Goal: Obtain resource: Obtain resource

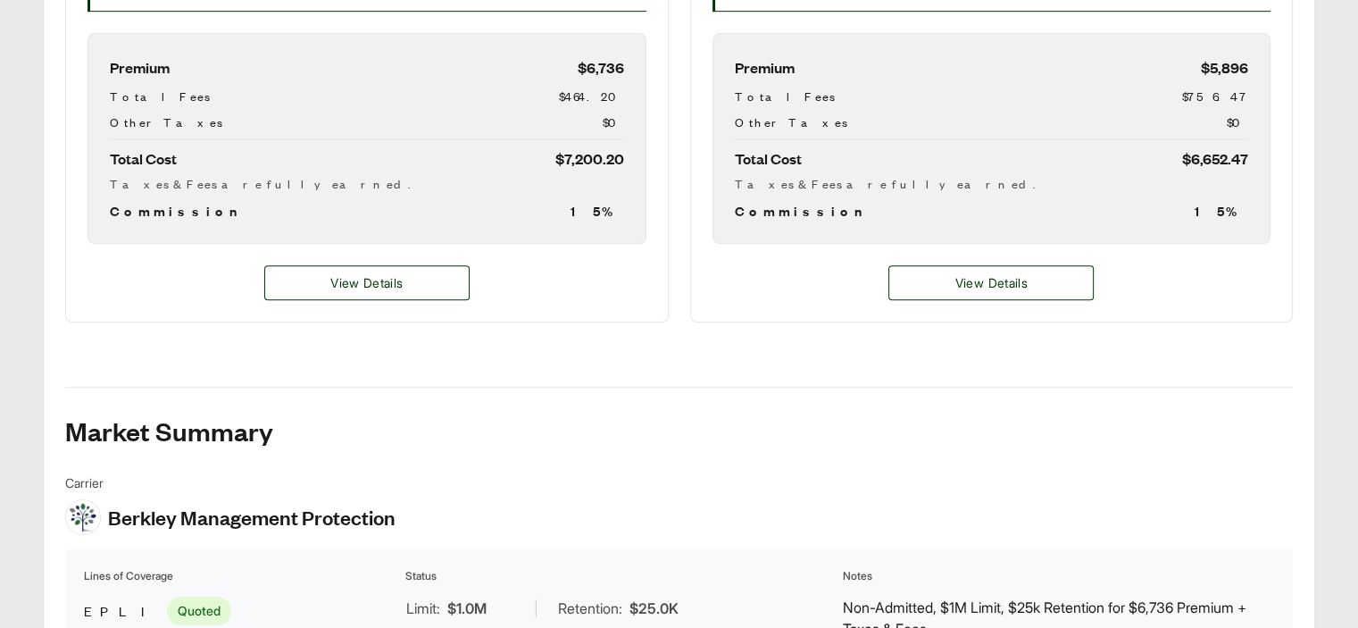
scroll to position [714, 0]
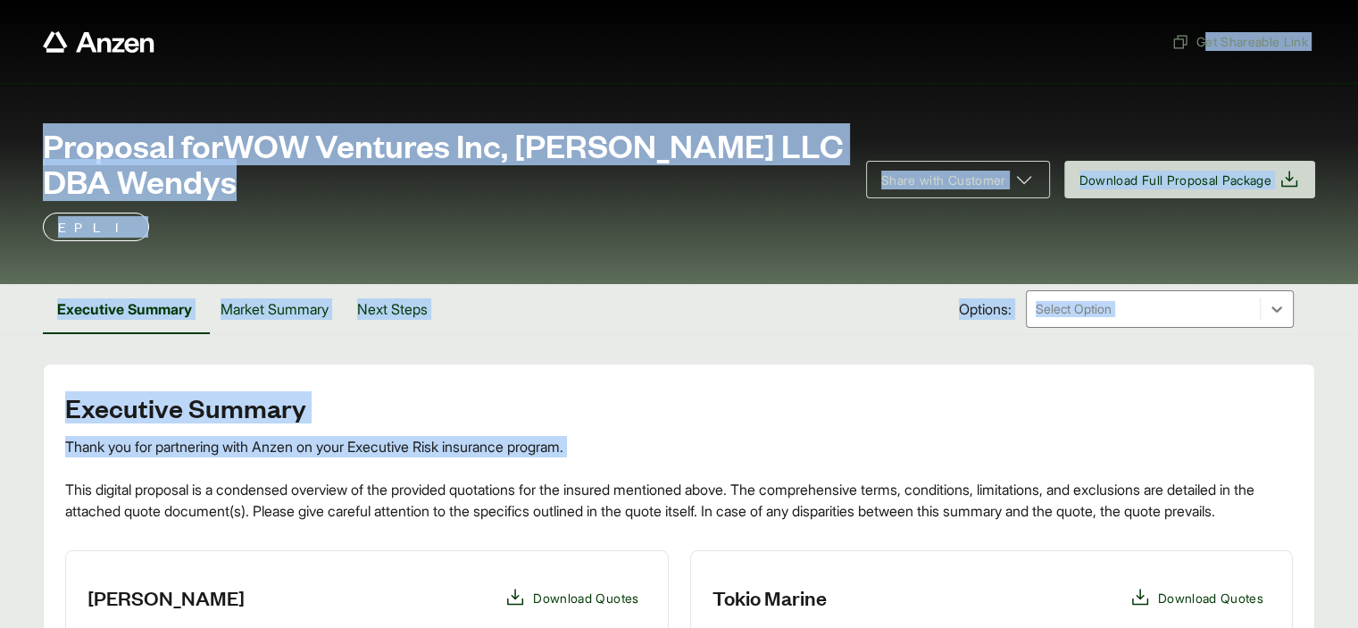
drag, startPoint x: 755, startPoint y: 14, endPoint x: 915, endPoint y: -30, distance: 165.9
click at [915, 0] on html "Get Shareable Link Proposal for WOW Ventures Inc, OAKLY HILL LLC DBA Wendys Sha…" at bounding box center [679, 314] width 1358 height 628
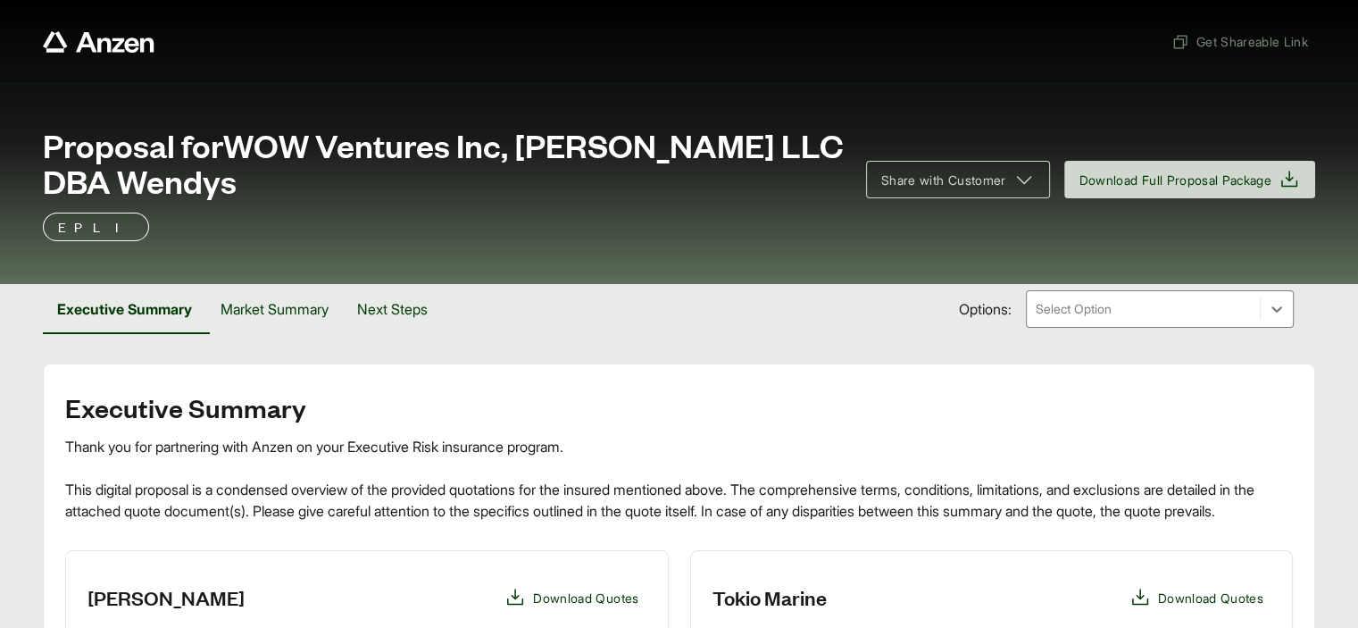
click at [781, 29] on div at bounding box center [603, 41] width 1121 height 33
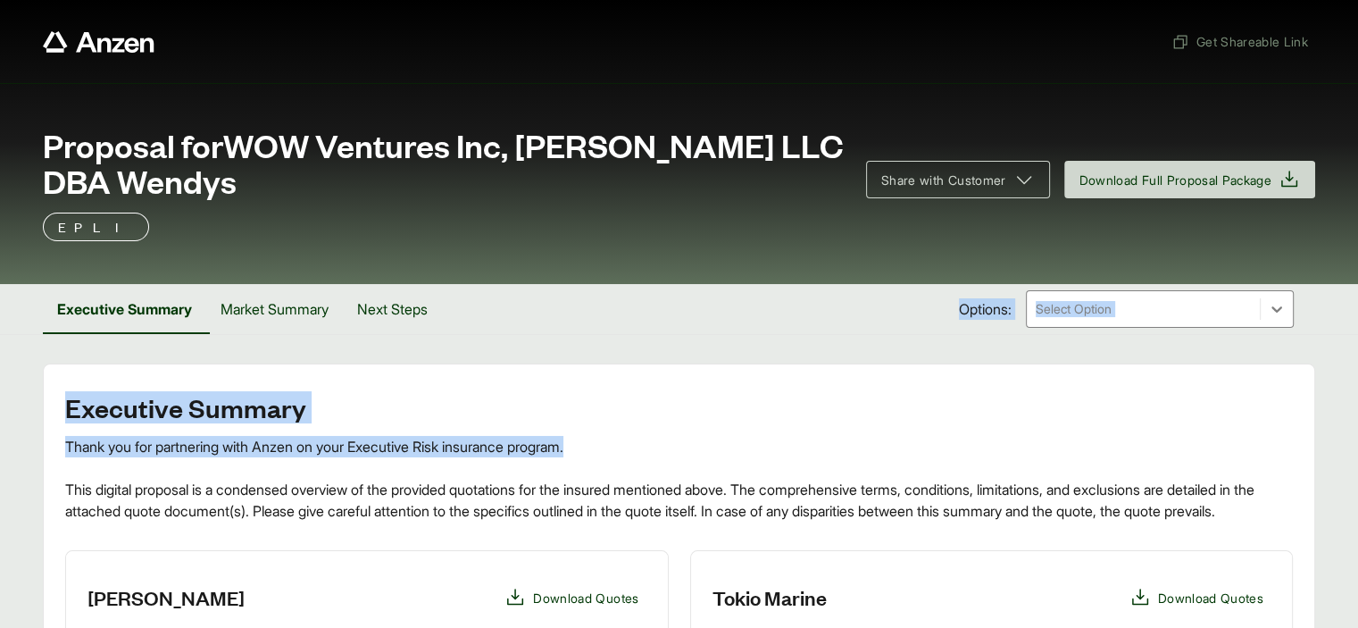
drag, startPoint x: 676, startPoint y: 448, endPoint x: 804, endPoint y: 303, distance: 193.6
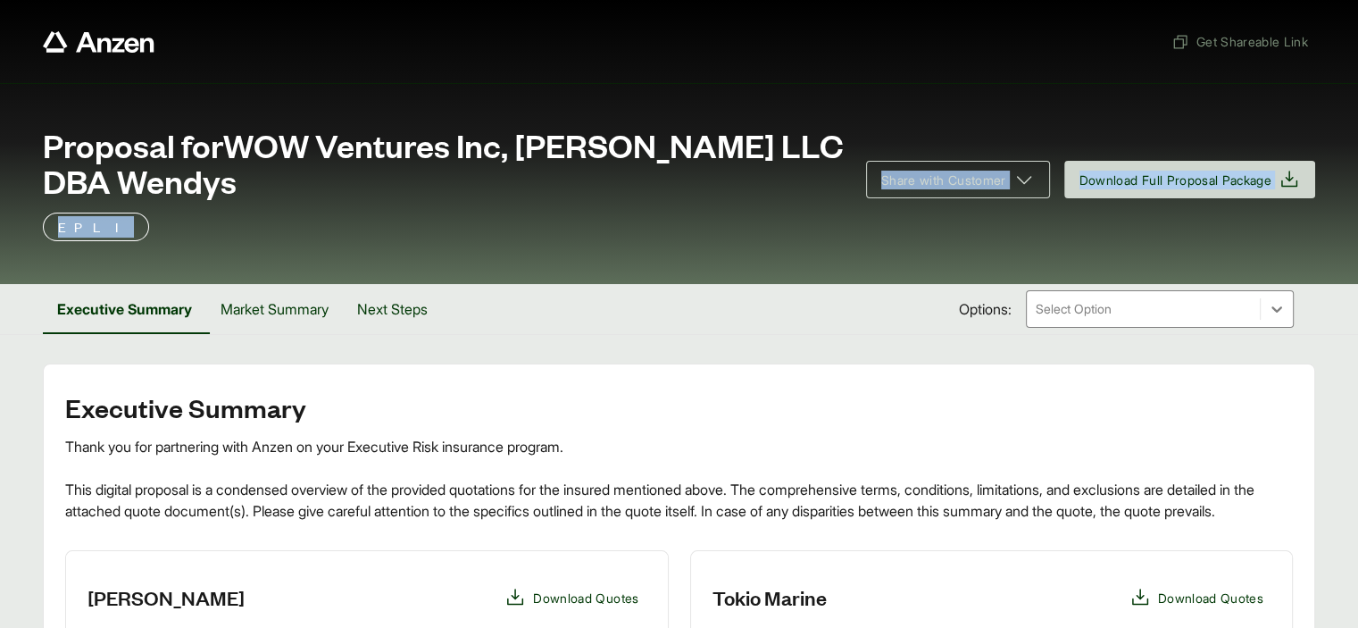
drag, startPoint x: 767, startPoint y: 254, endPoint x: 846, endPoint y: 151, distance: 130.5
click at [846, 151] on div "Proposal for WOW Ventures Inc, OAKLY HILL LLC DBA Wendys Share with Customer Do…" at bounding box center [679, 183] width 1358 height 201
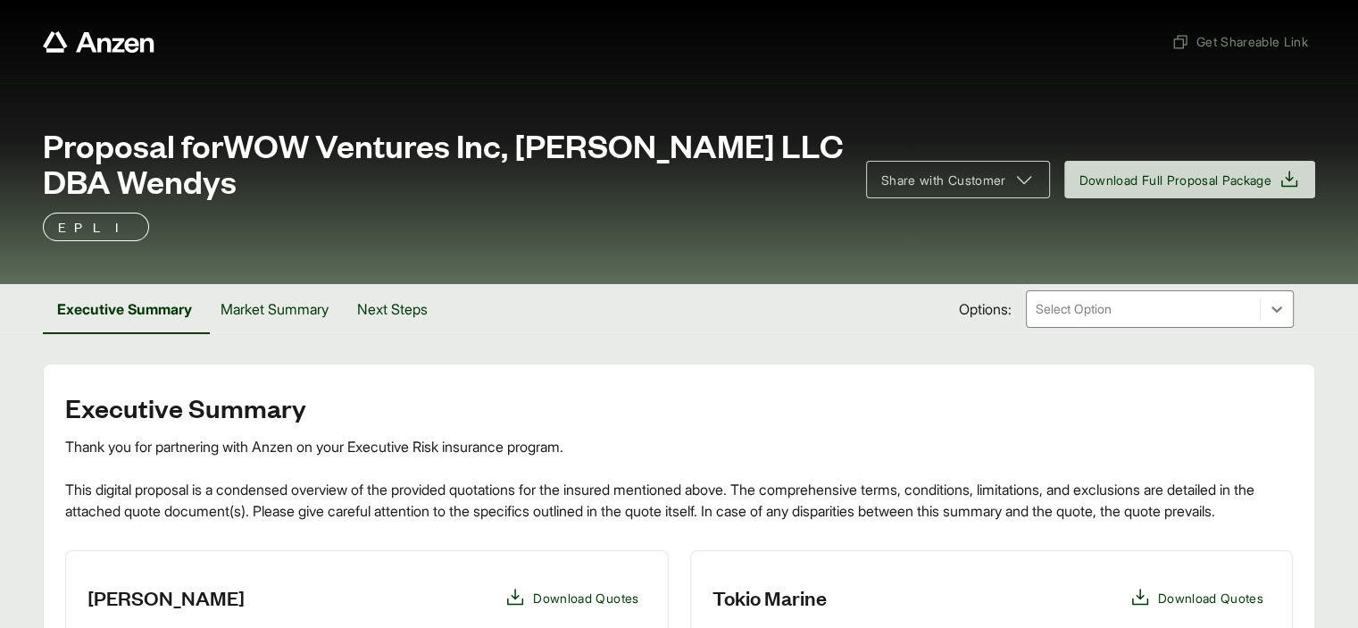
drag, startPoint x: 791, startPoint y: 38, endPoint x: 861, endPoint y: 16, distance: 73.1
click at [861, 16] on div "Get Shareable Link" at bounding box center [679, 41] width 1272 height 83
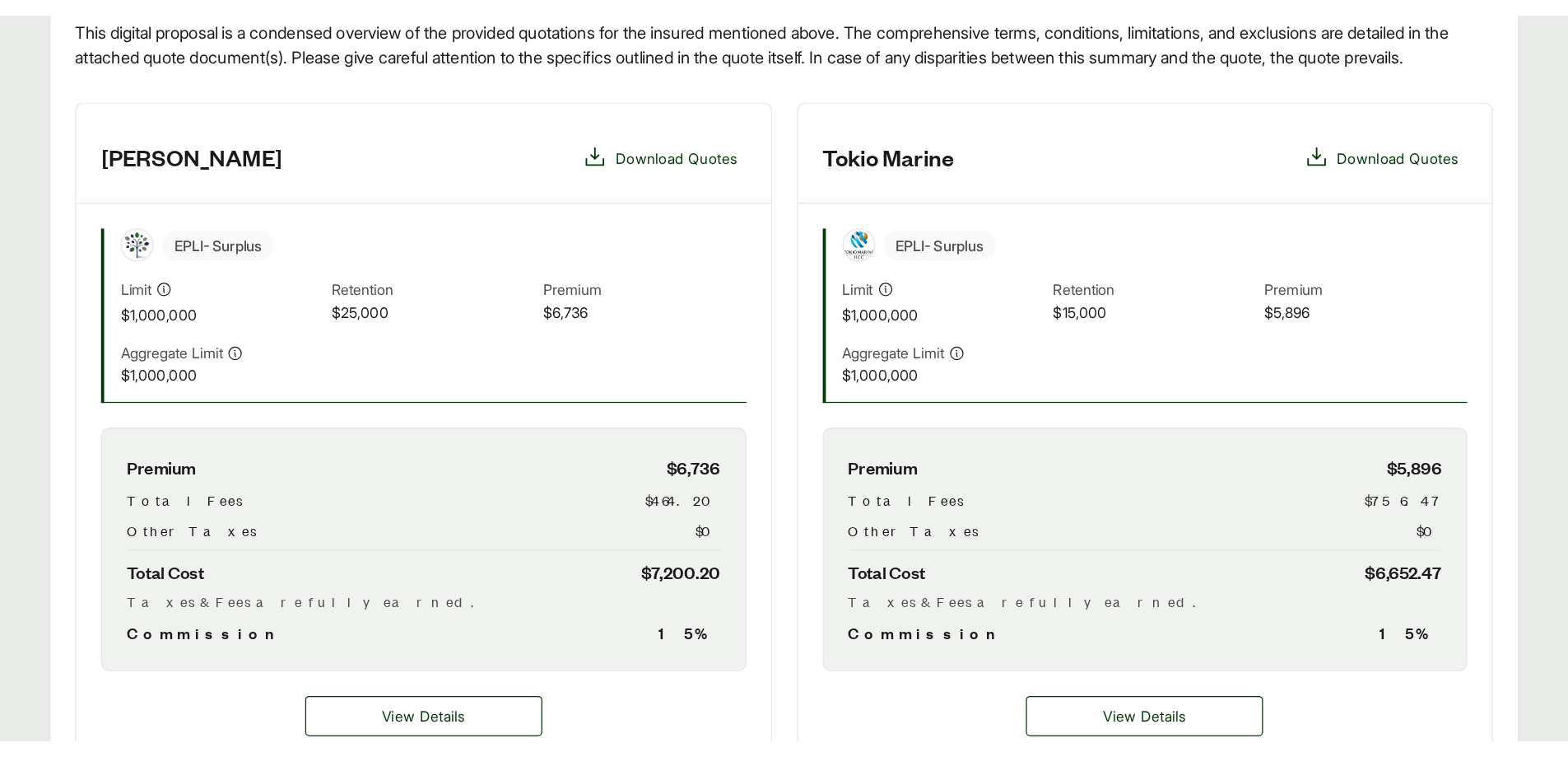
scroll to position [494, 0]
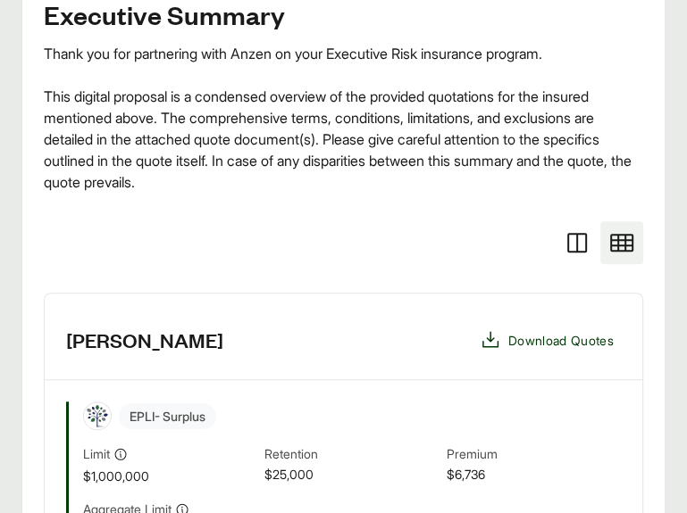
drag, startPoint x: 616, startPoint y: 317, endPoint x: 757, endPoint y: 322, distance: 141.2
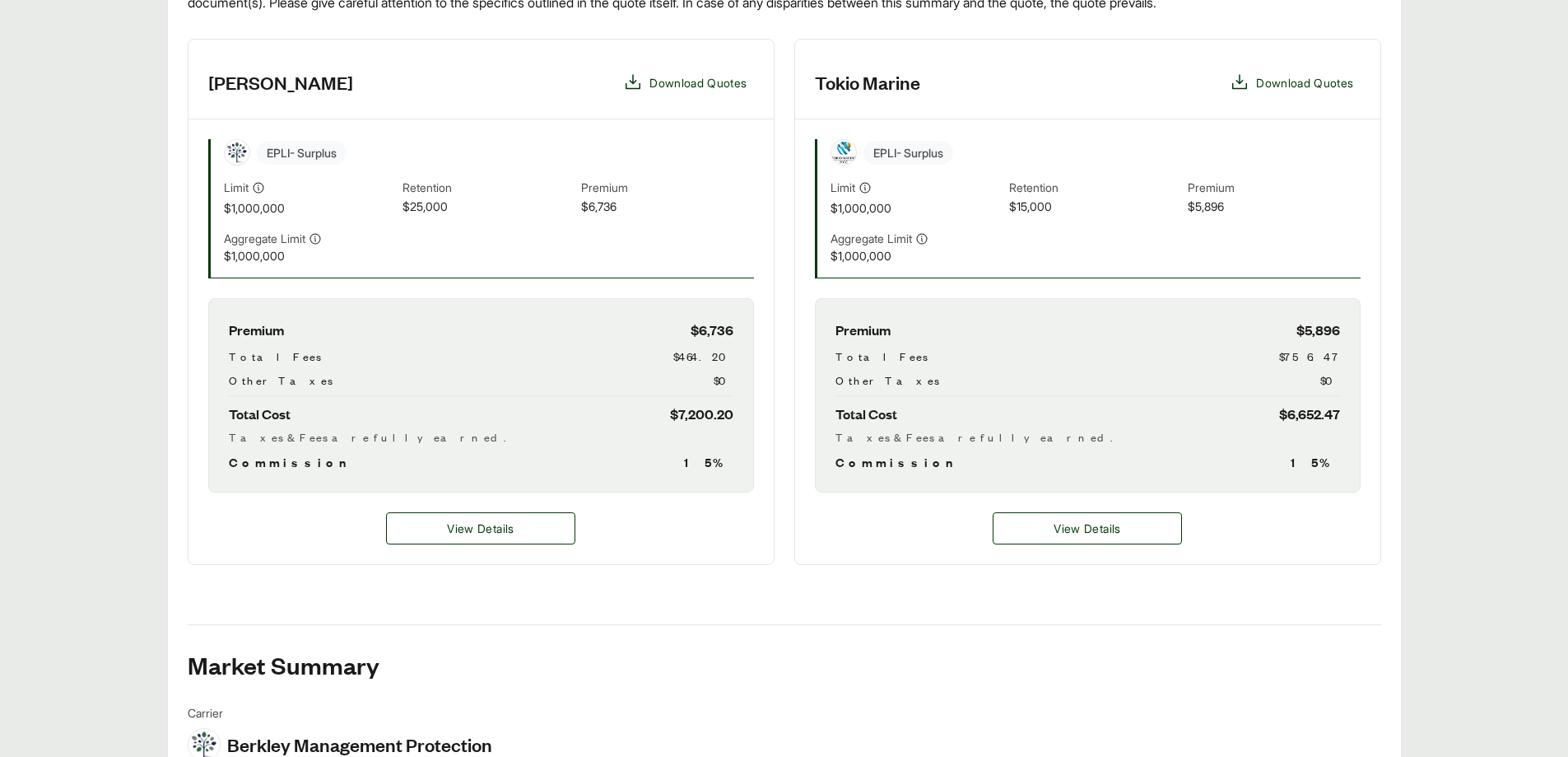
scroll to position [576, 0]
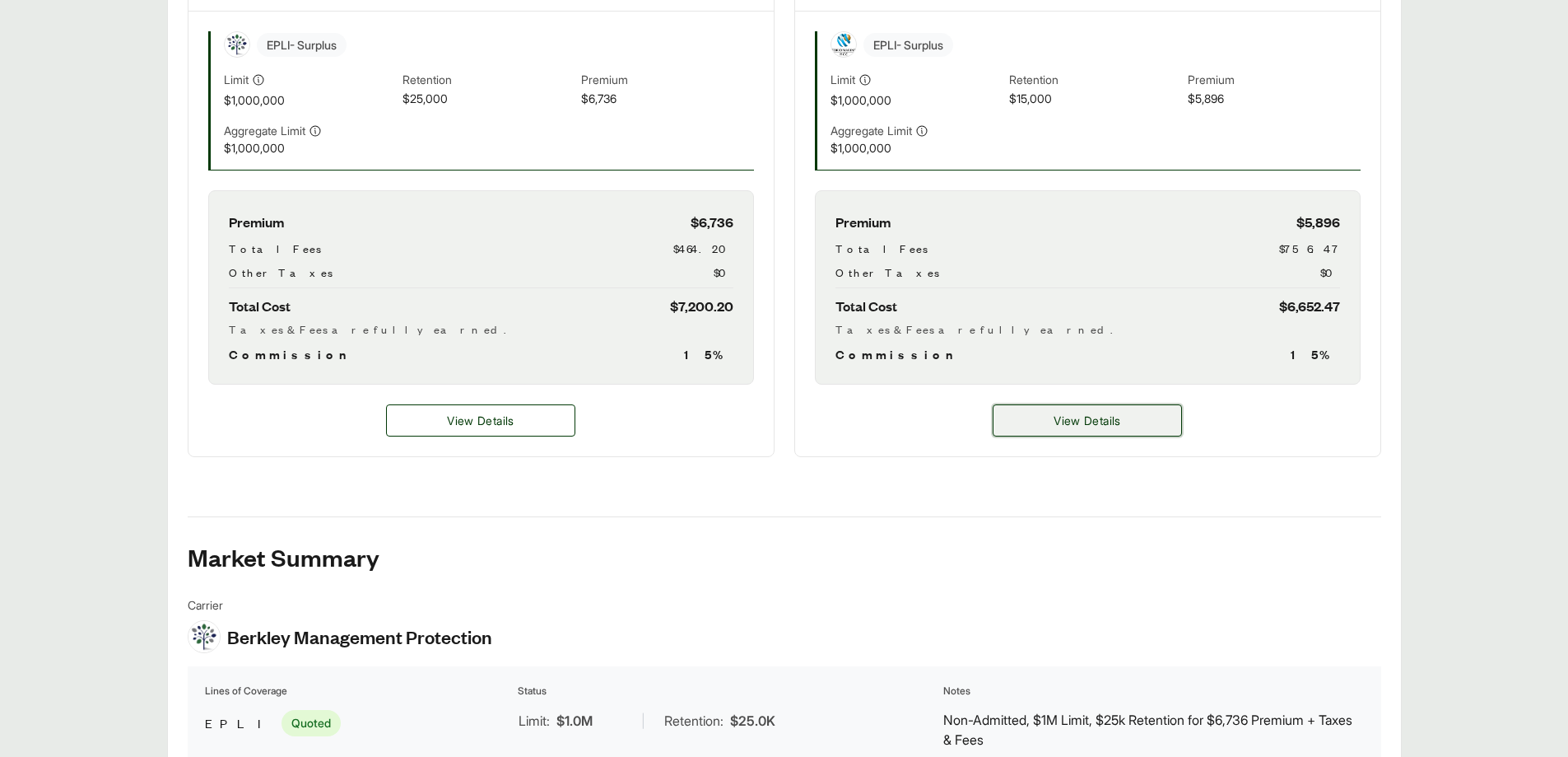
click at [1054, 427] on span "View Details" at bounding box center [1087, 420] width 66 height 18
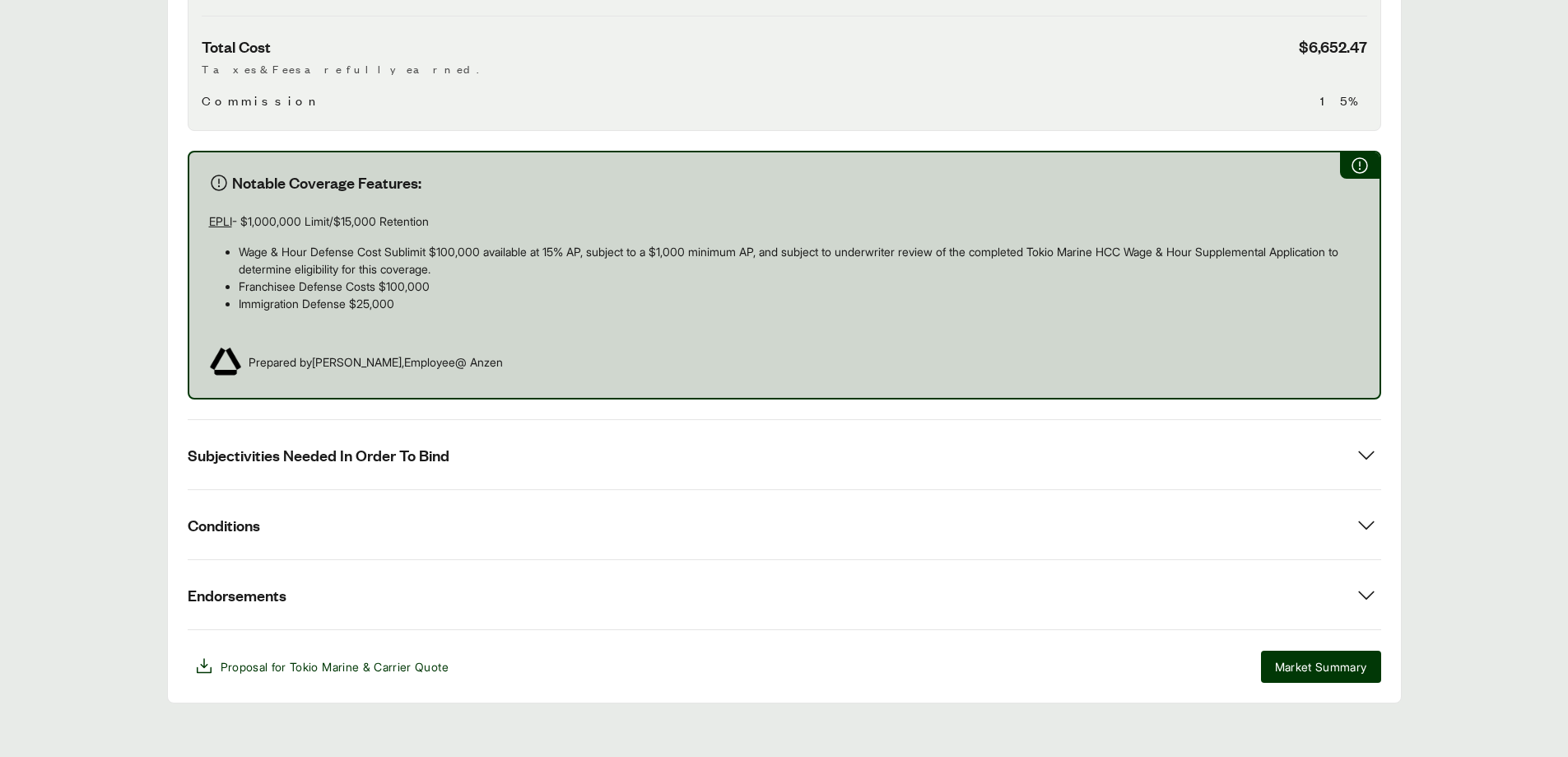
scroll to position [858, 0]
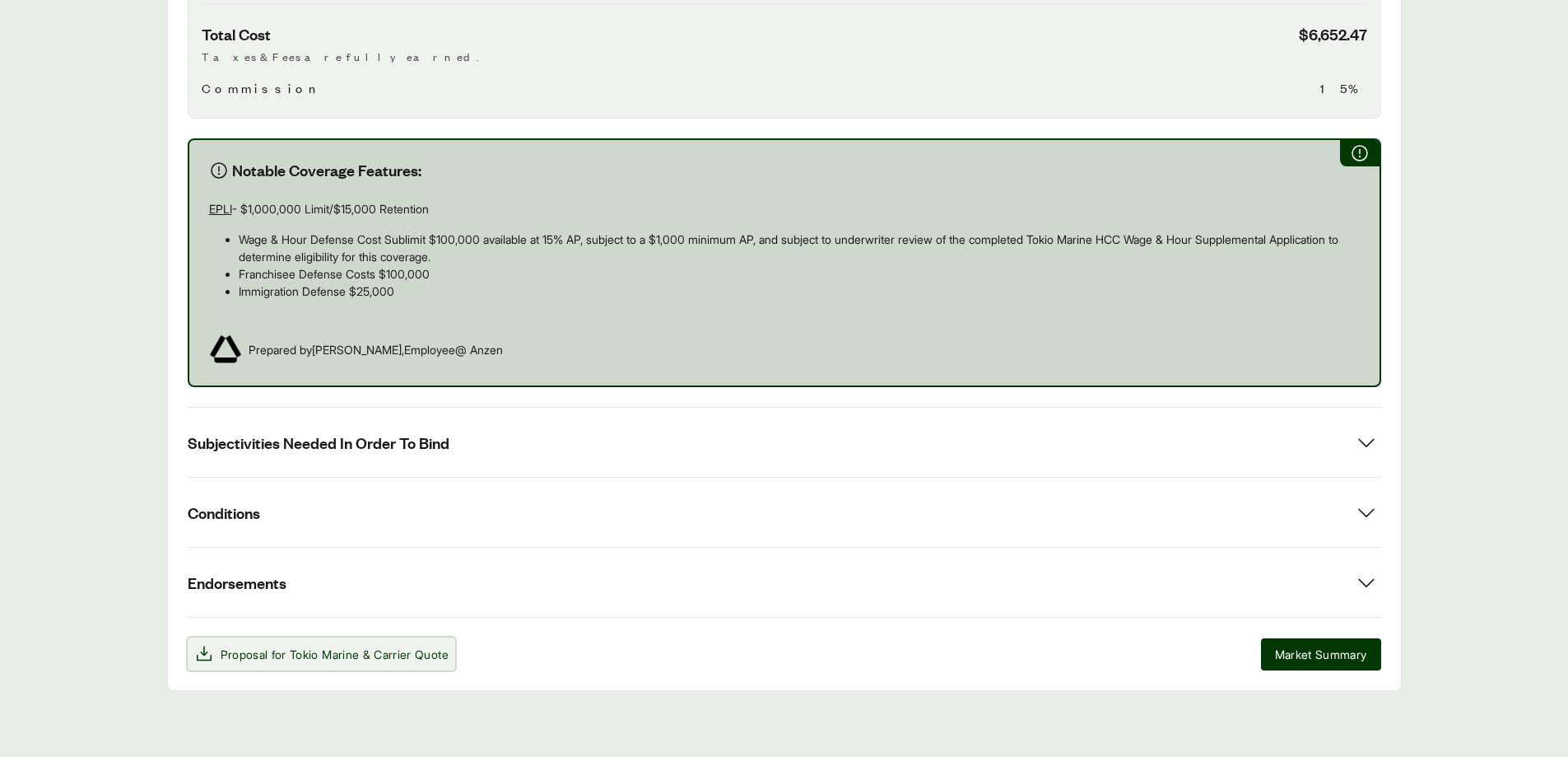
click at [203, 578] on icon at bounding box center [204, 653] width 15 height 15
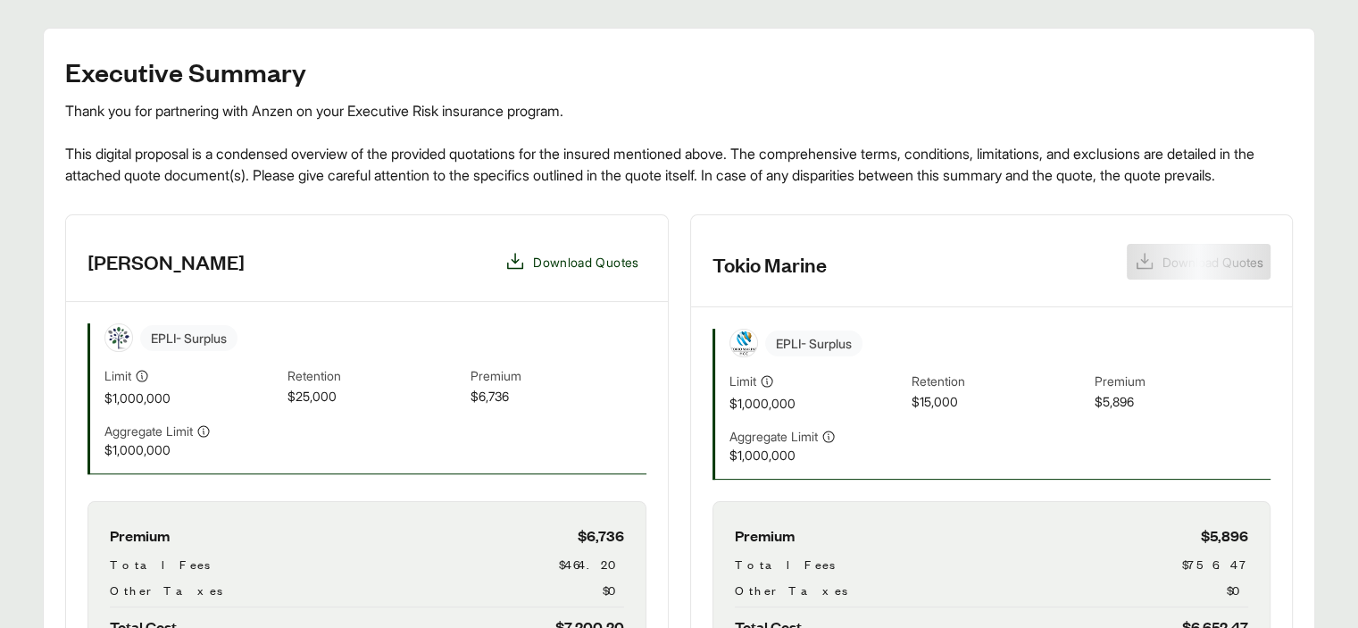
scroll to position [446, 0]
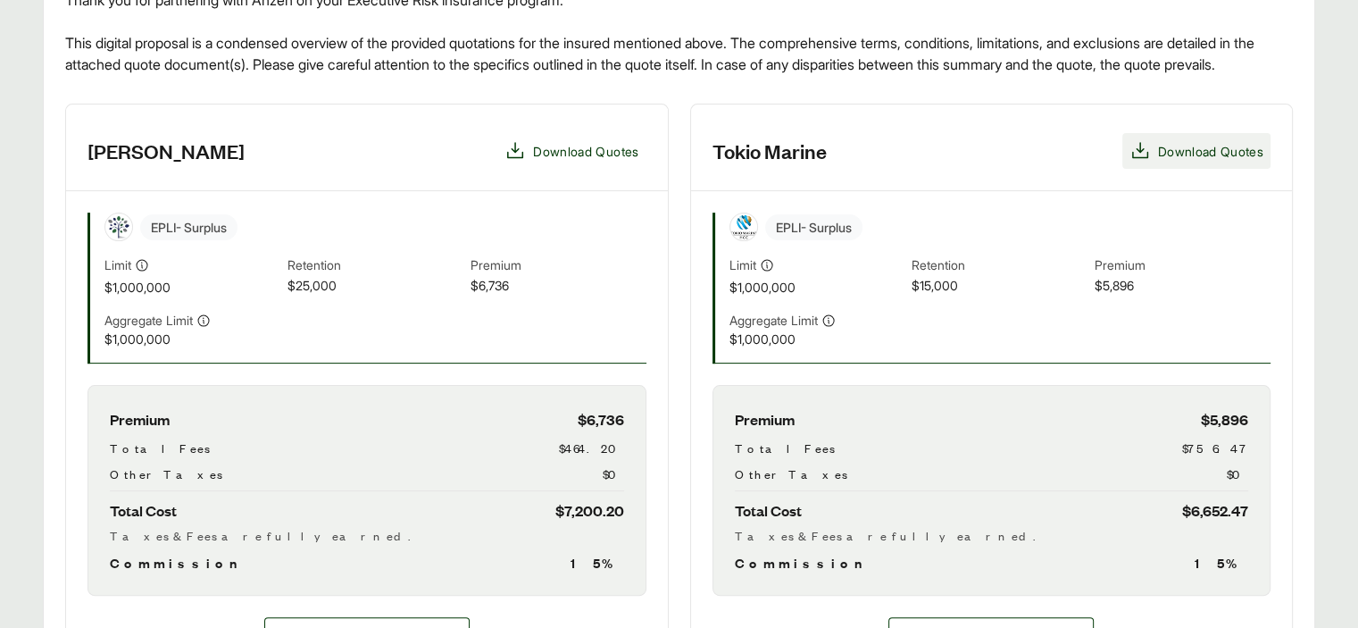
click at [1134, 162] on icon at bounding box center [1140, 150] width 21 height 21
